Goal: Task Accomplishment & Management: Complete application form

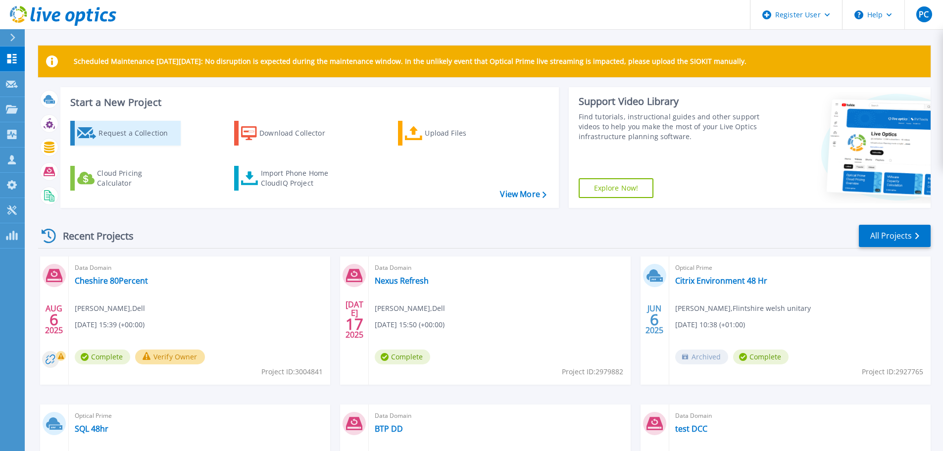
click at [147, 132] on div "Request a Collection" at bounding box center [137, 133] width 79 height 20
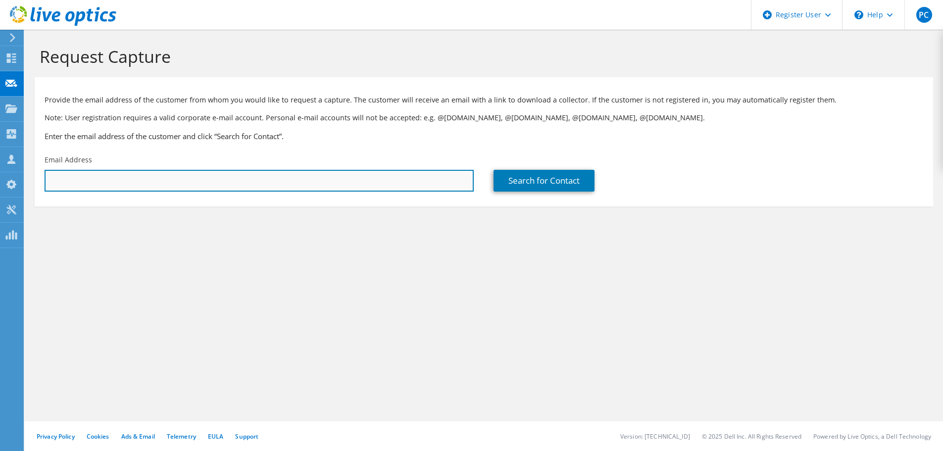
paste input "[PERSON_NAME][EMAIL_ADDRESS][PERSON_NAME][DOMAIN_NAME]"
type input "[PERSON_NAME][EMAIL_ADDRESS][PERSON_NAME][DOMAIN_NAME]"
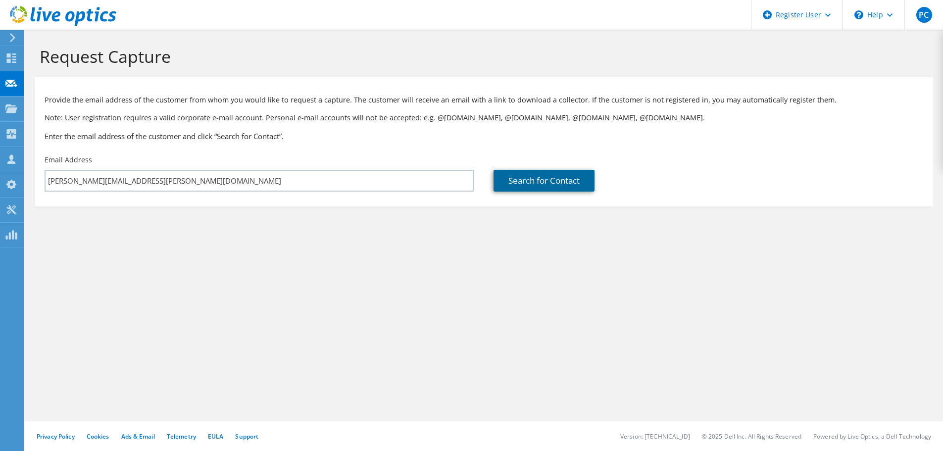
click at [549, 174] on link "Search for Contact" at bounding box center [543, 181] width 101 height 22
type input "Lincolnshire Police Force."
type input "[PERSON_NAME]"
type input "[GEOGRAPHIC_DATA]"
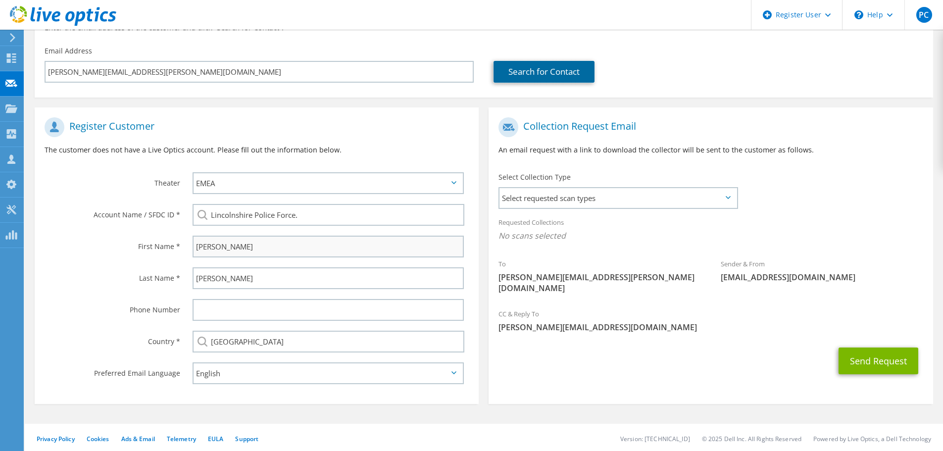
scroll to position [111, 0]
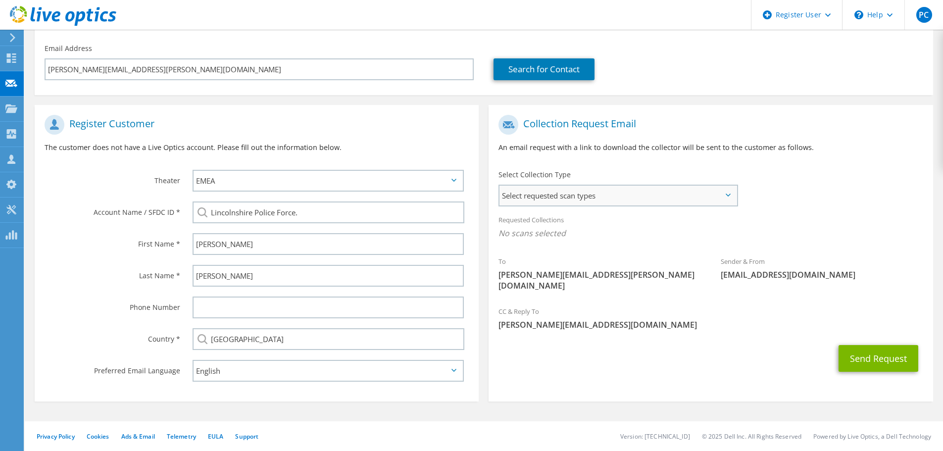
click at [585, 197] on span "Select requested scan types" at bounding box center [617, 196] width 237 height 20
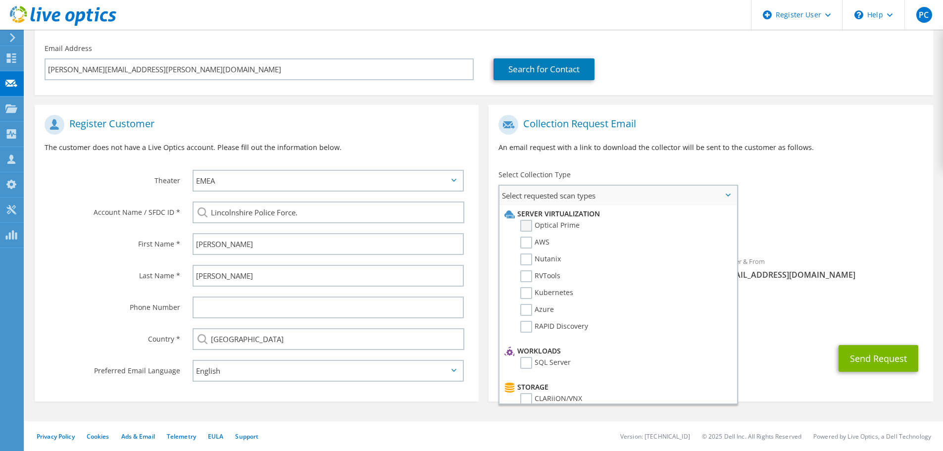
click at [543, 226] on label "Optical Prime" at bounding box center [549, 226] width 59 height 12
click at [0, 0] on input "Optical Prime" at bounding box center [0, 0] width 0 height 0
click at [859, 181] on div "To James.Smith@lincs.police.uk Sender & From liveoptics@liveoptics.com" at bounding box center [710, 207] width 444 height 194
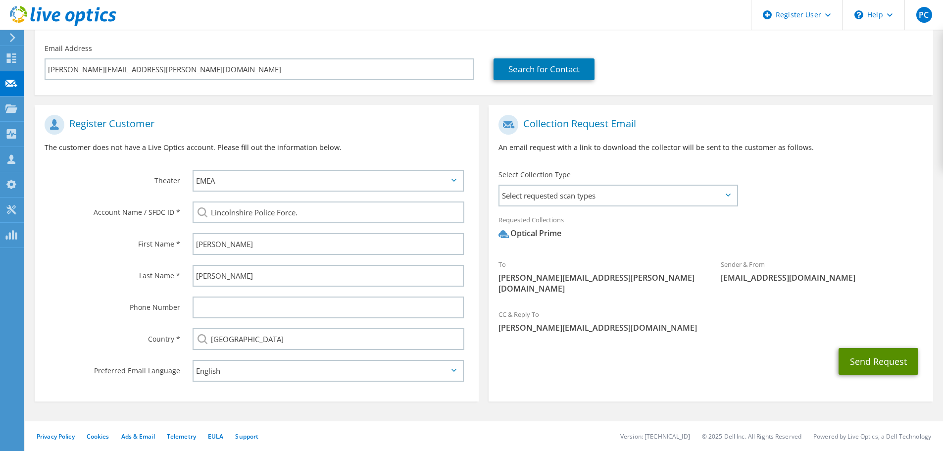
click at [881, 351] on button "Send Request" at bounding box center [878, 361] width 80 height 27
